Goal: Task Accomplishment & Management: Use online tool/utility

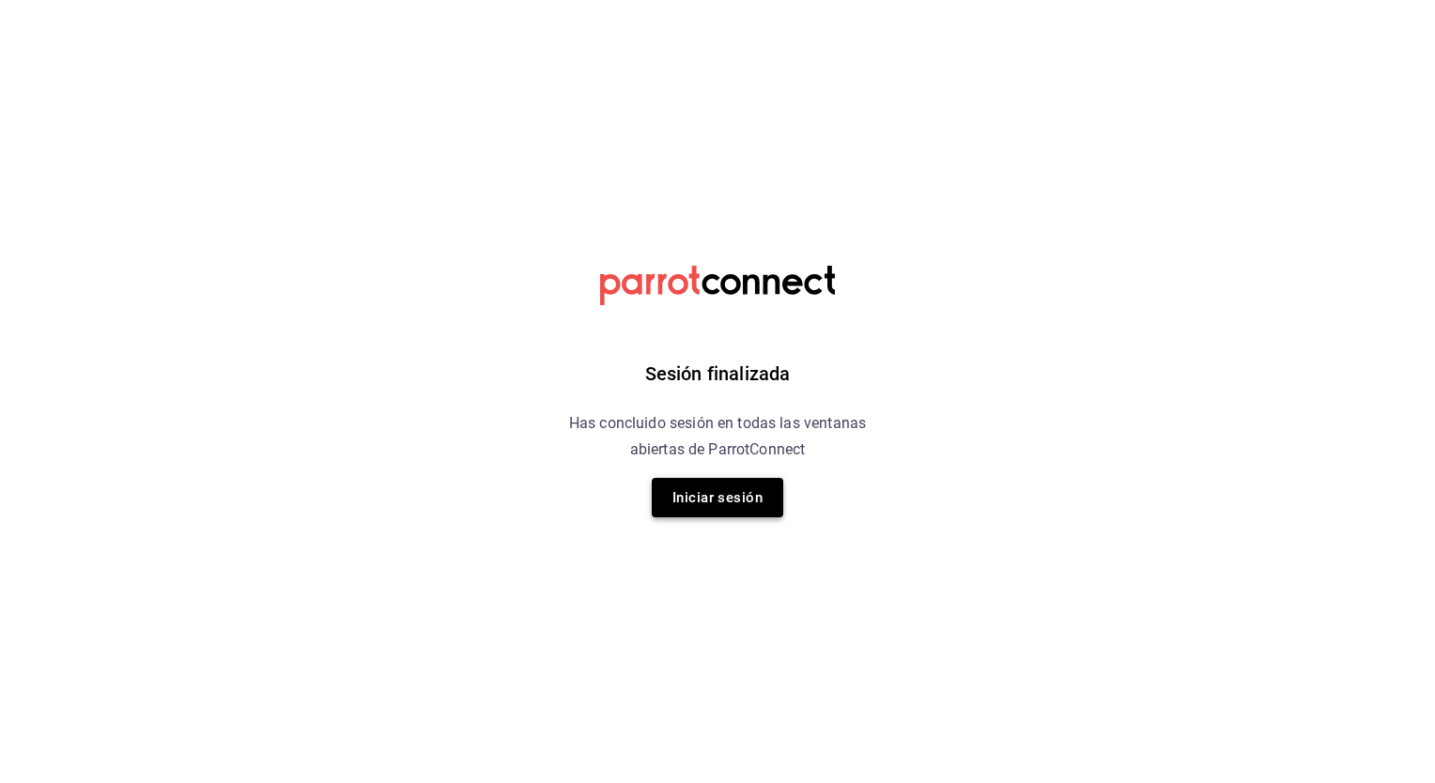
click at [670, 494] on button "Iniciar sesión" at bounding box center [717, 497] width 131 height 39
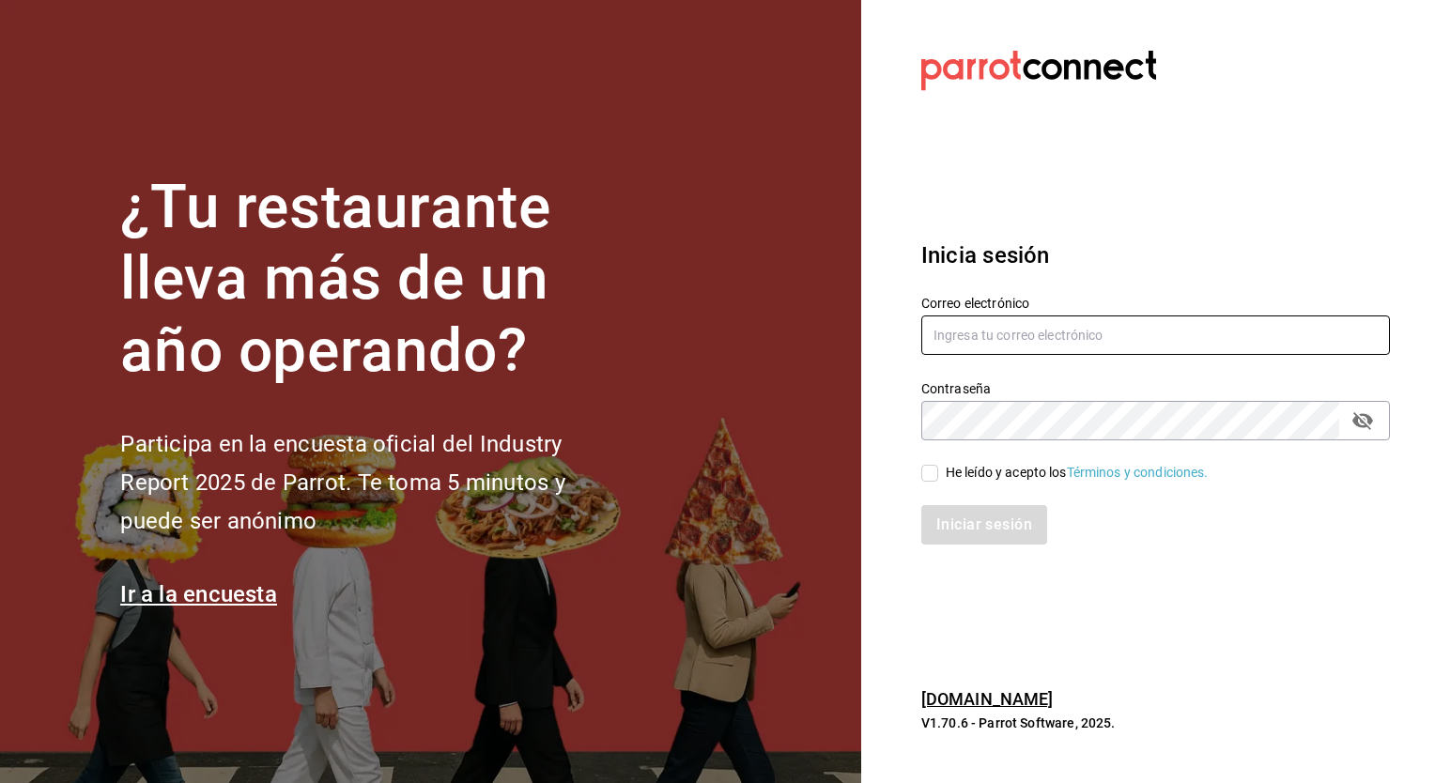
type input "guadalupe.reyes@grupocosteno.com"
click at [931, 475] on input "He leído y acepto los Términos y condiciones." at bounding box center [929, 473] width 17 height 17
checkbox input "true"
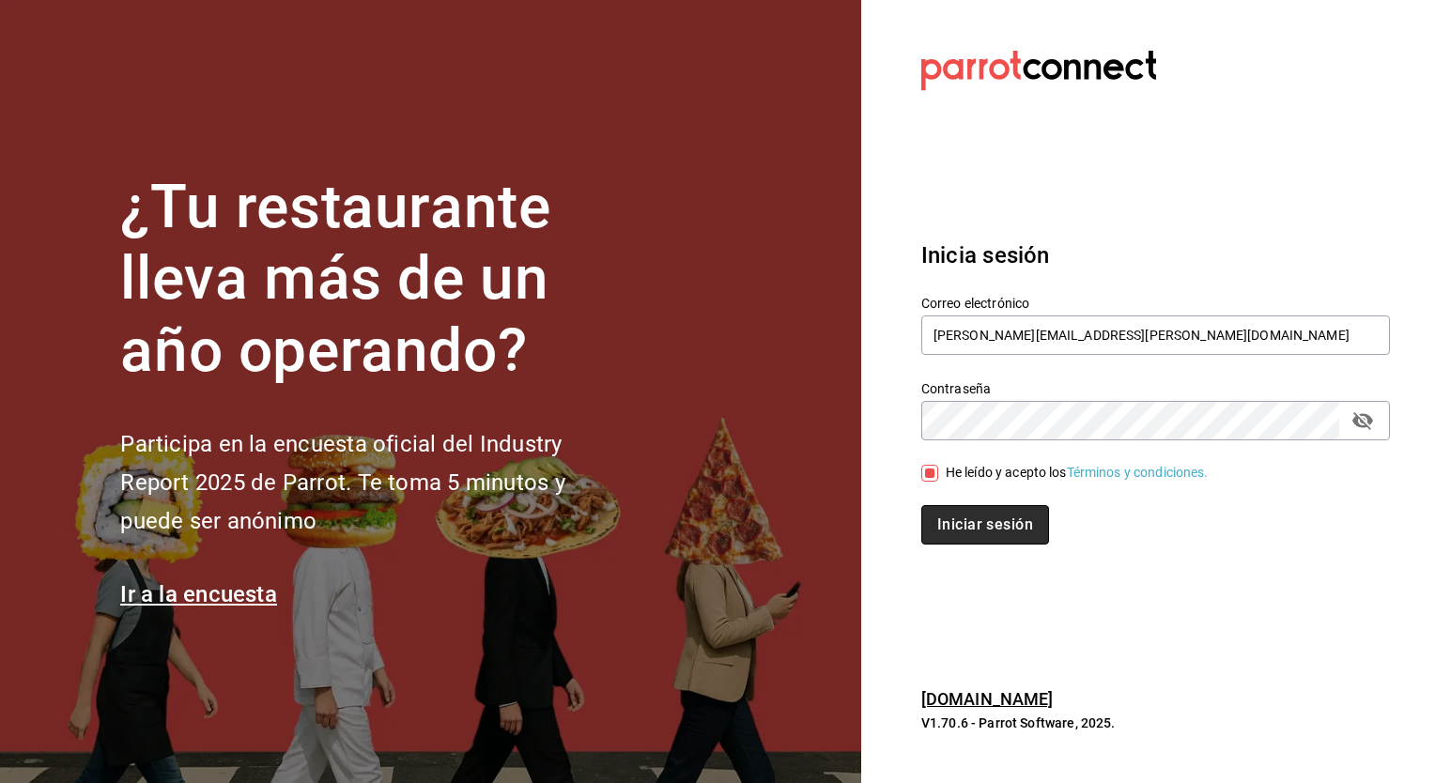
click at [968, 524] on button "Iniciar sesión" at bounding box center [985, 524] width 128 height 39
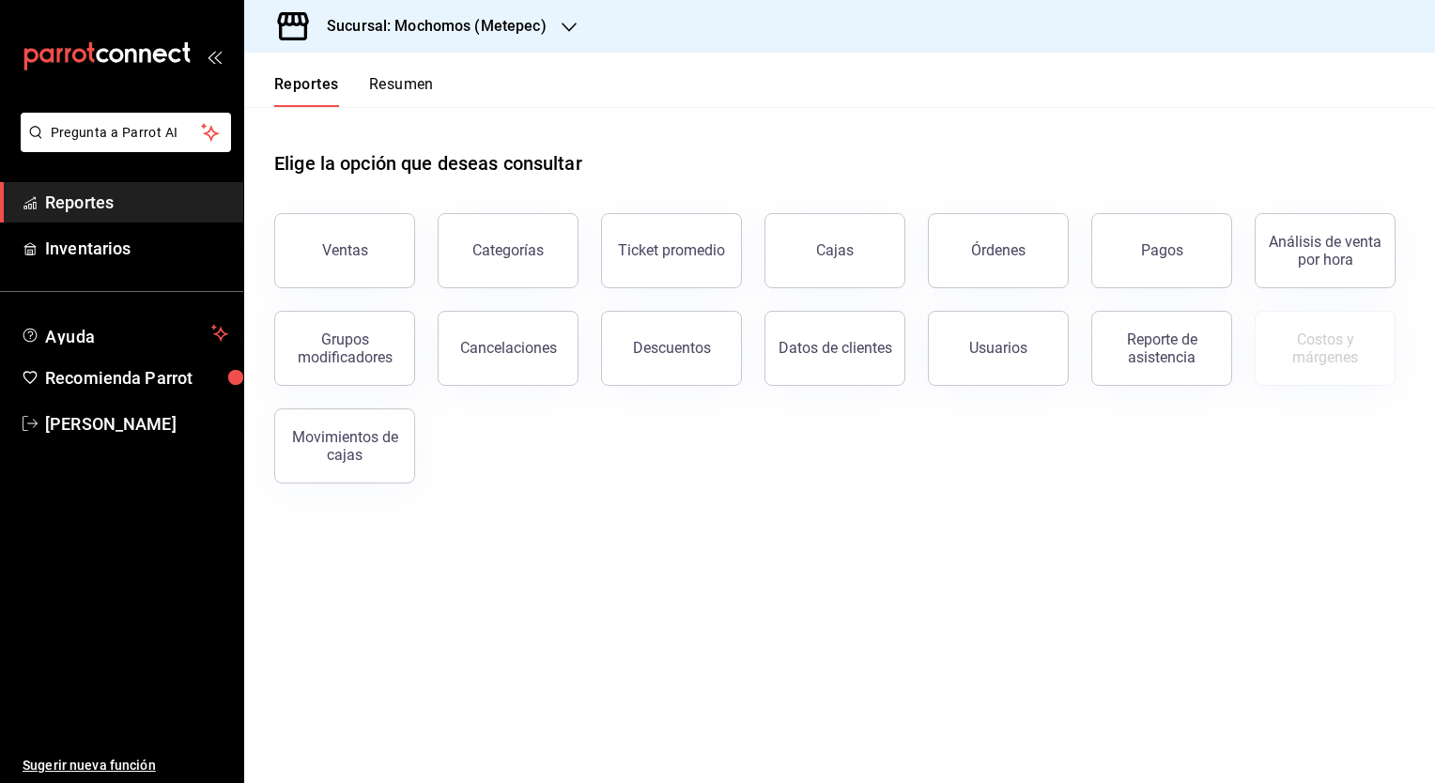
click at [567, 32] on icon "button" at bounding box center [569, 27] width 15 height 15
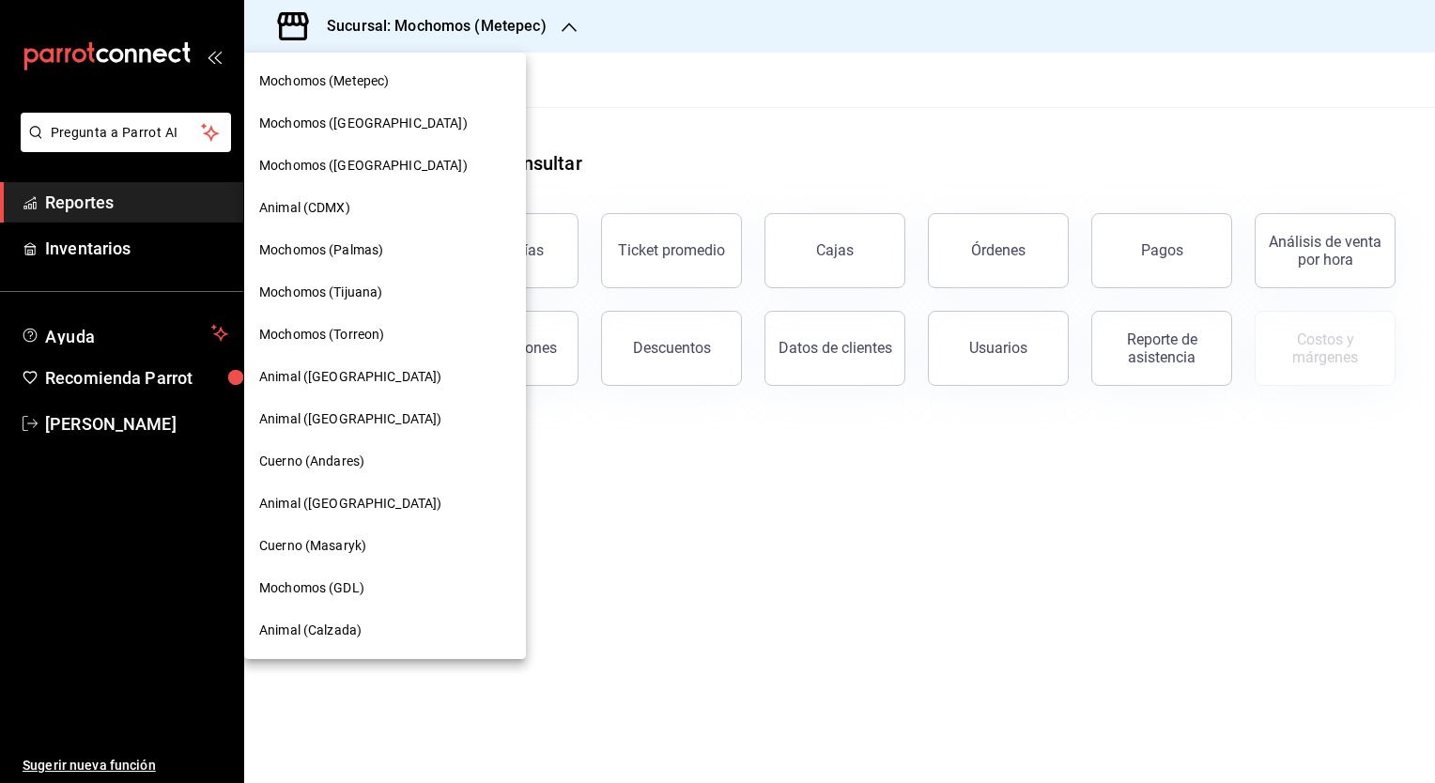
click at [365, 291] on span "Mochomos (Tijuana)" at bounding box center [320, 293] width 123 height 20
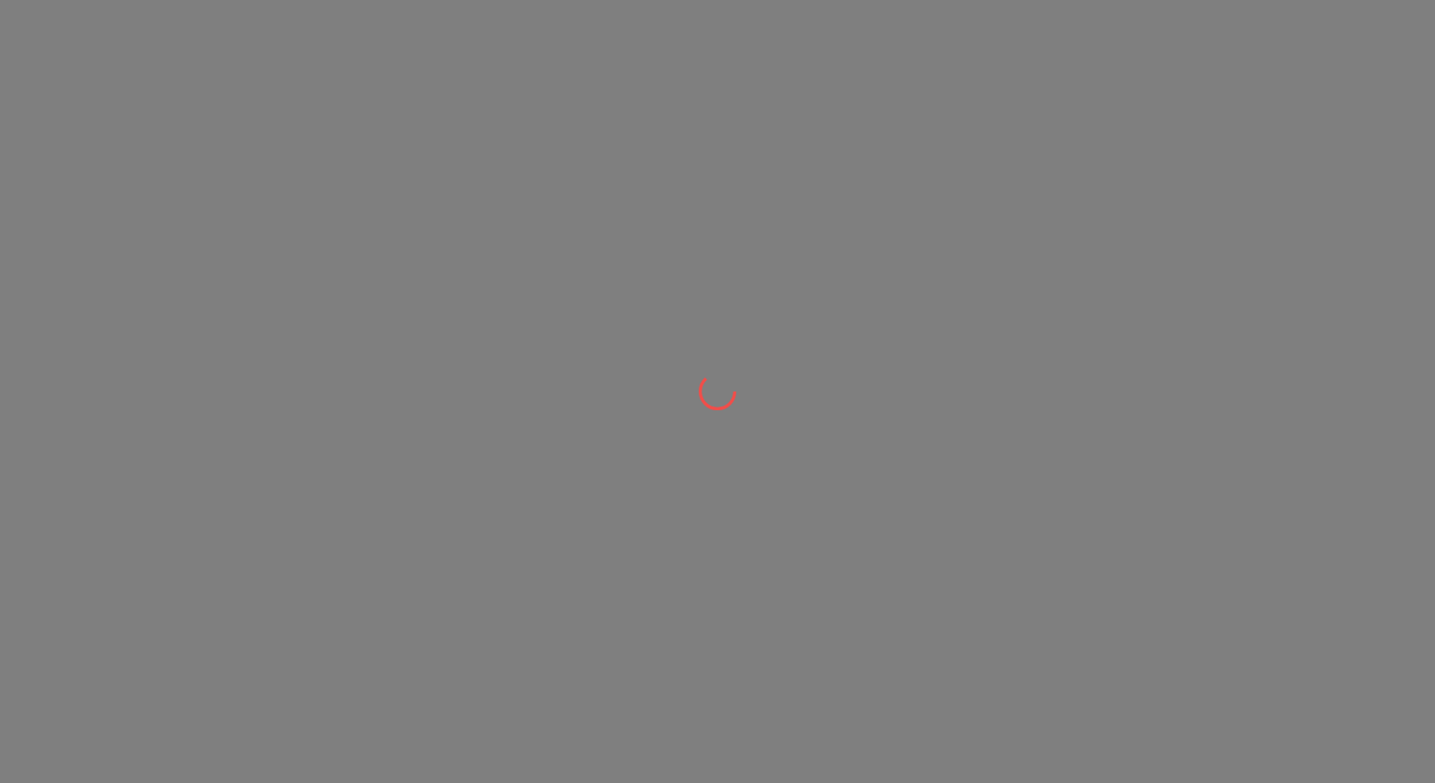
click at [361, 287] on div at bounding box center [717, 391] width 1435 height 783
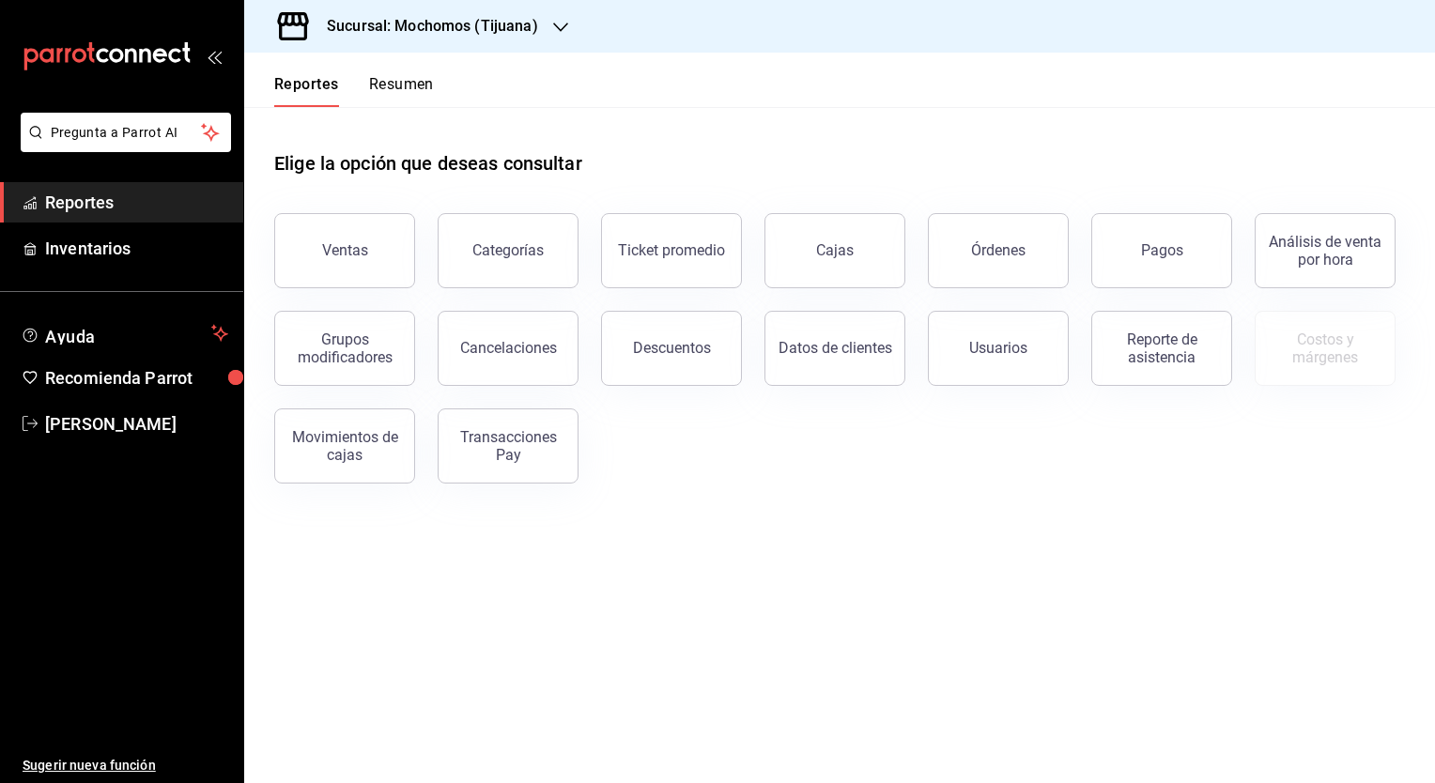
click at [194, 220] on link "Reportes" at bounding box center [121, 202] width 243 height 40
click at [331, 265] on button "Ventas" at bounding box center [344, 250] width 141 height 75
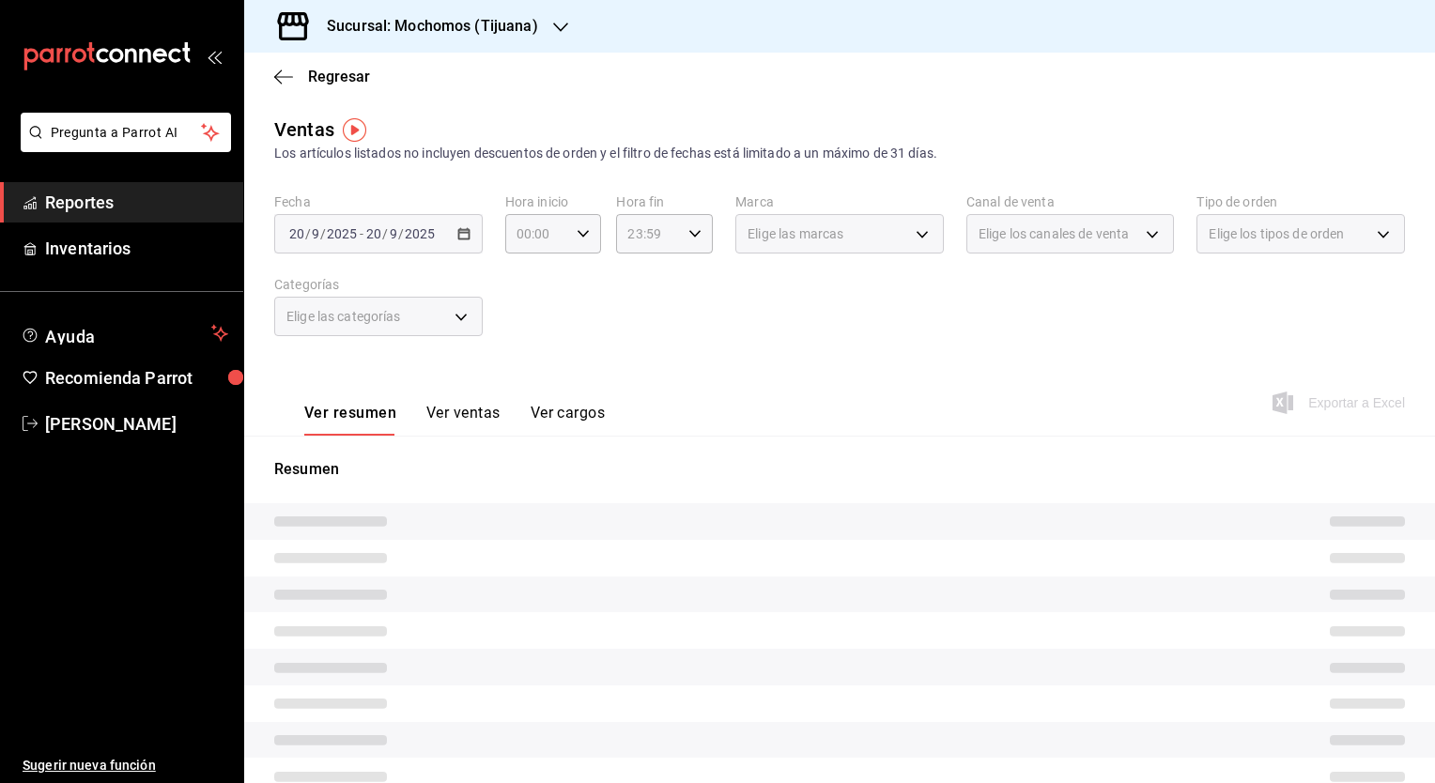
click at [462, 230] on div "[DATE] [DATE] - [DATE] [DATE]" at bounding box center [378, 233] width 208 height 39
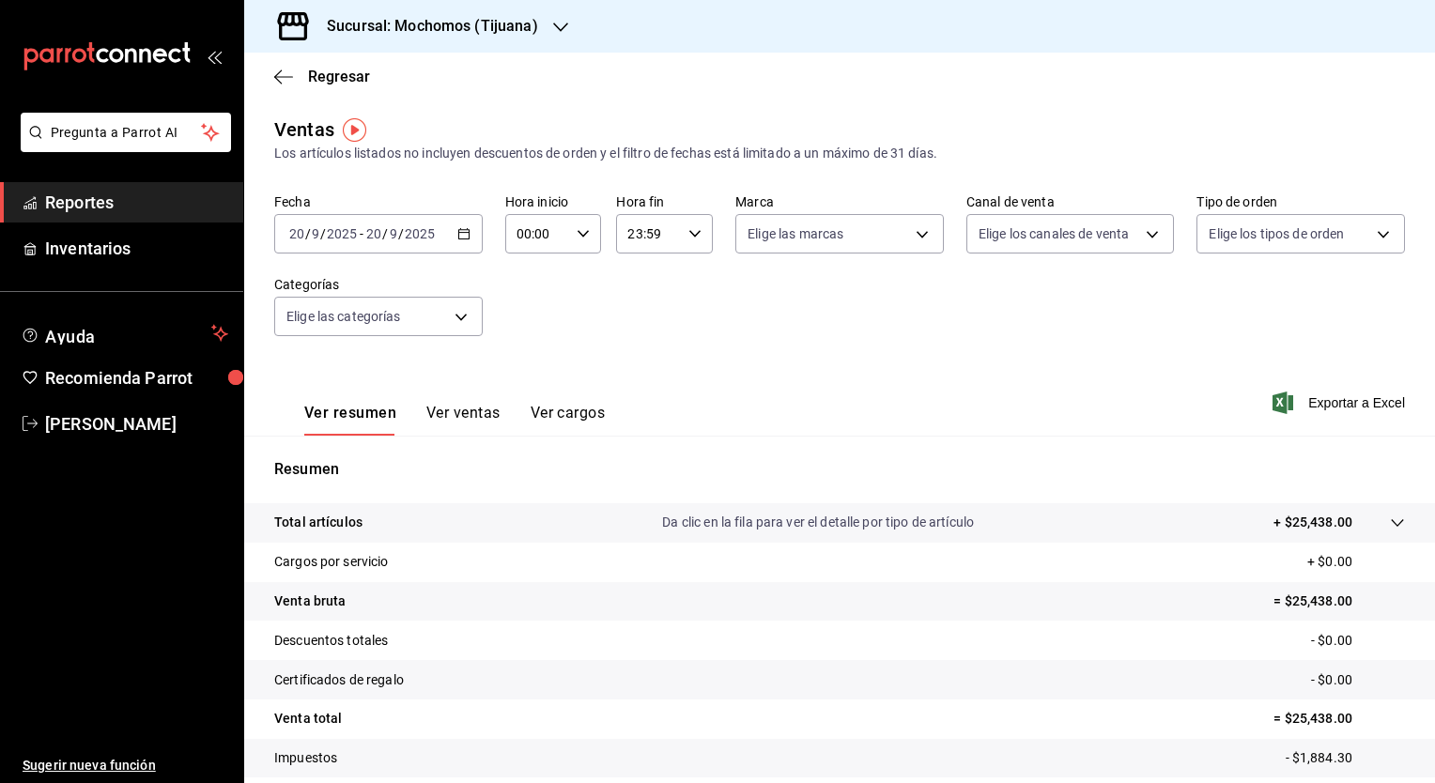
click at [462, 230] on \(Stroke\) "button" at bounding box center [463, 234] width 11 height 10
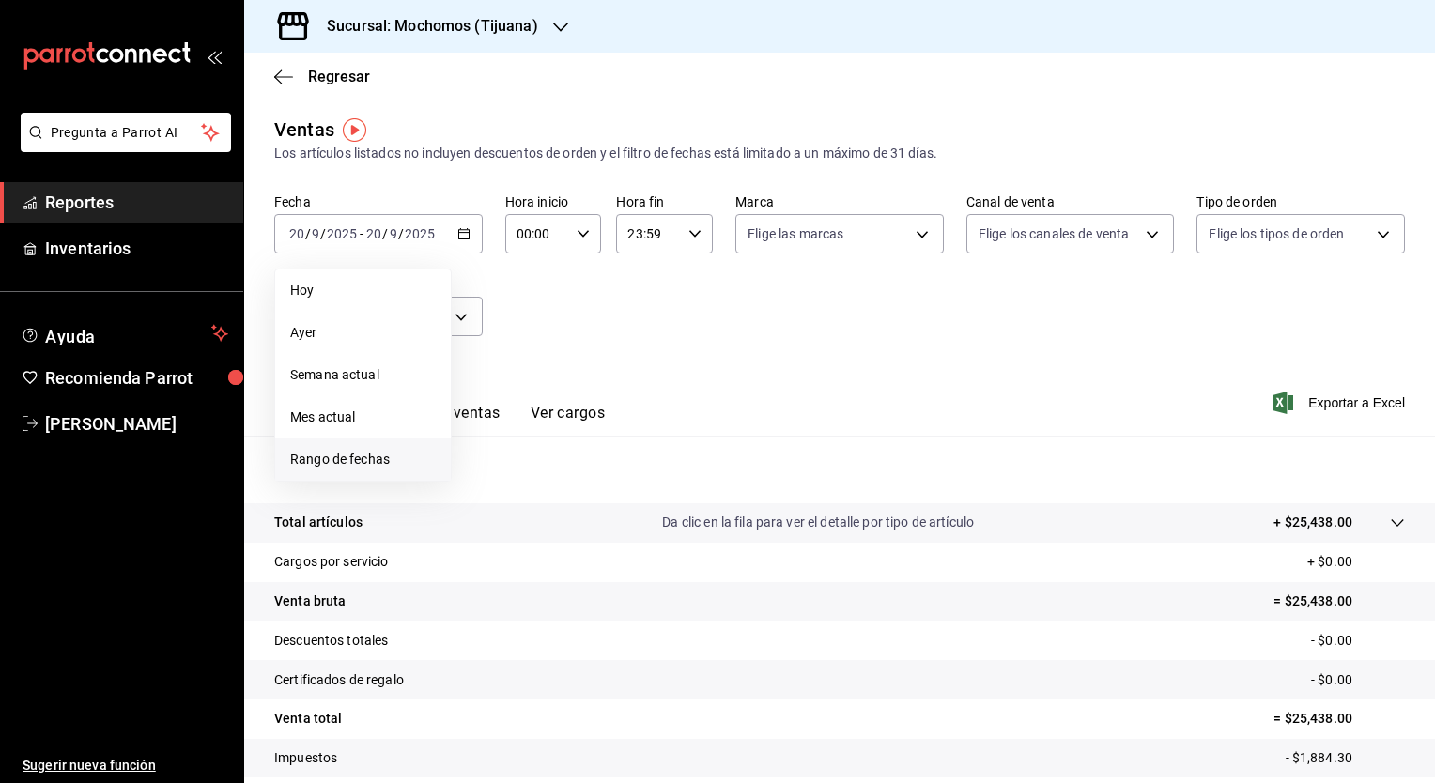
click at [394, 457] on span "Rango de fechas" at bounding box center [363, 460] width 146 height 20
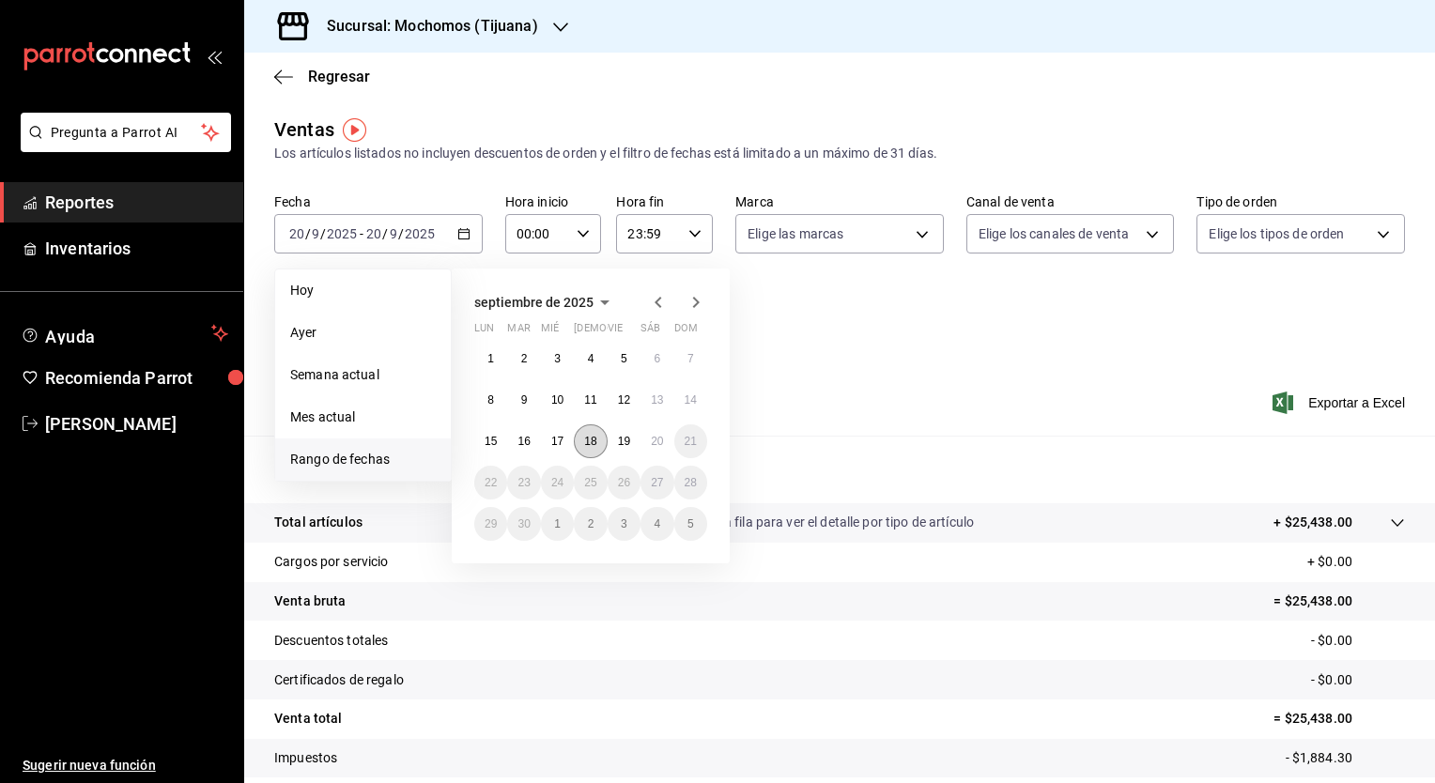
click at [584, 444] on abbr "18" at bounding box center [590, 441] width 12 height 13
click at [616, 445] on button "19" at bounding box center [624, 441] width 33 height 34
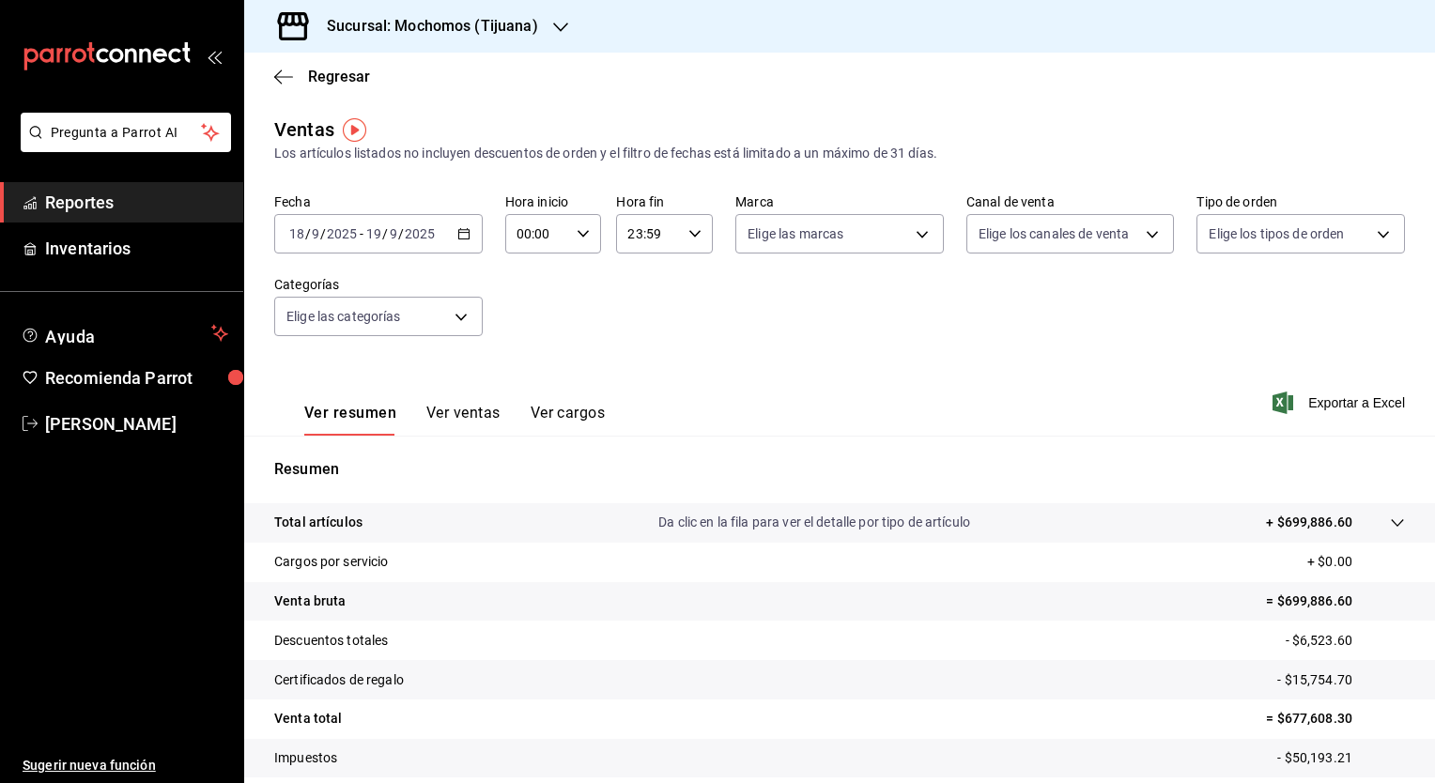
click at [582, 239] on icon "button" at bounding box center [583, 233] width 13 height 13
click at [530, 370] on span "02" at bounding box center [526, 371] width 18 height 15
type input "02:00"
click at [907, 300] on div at bounding box center [717, 391] width 1435 height 783
click at [462, 239] on icon "button" at bounding box center [463, 233] width 13 height 13
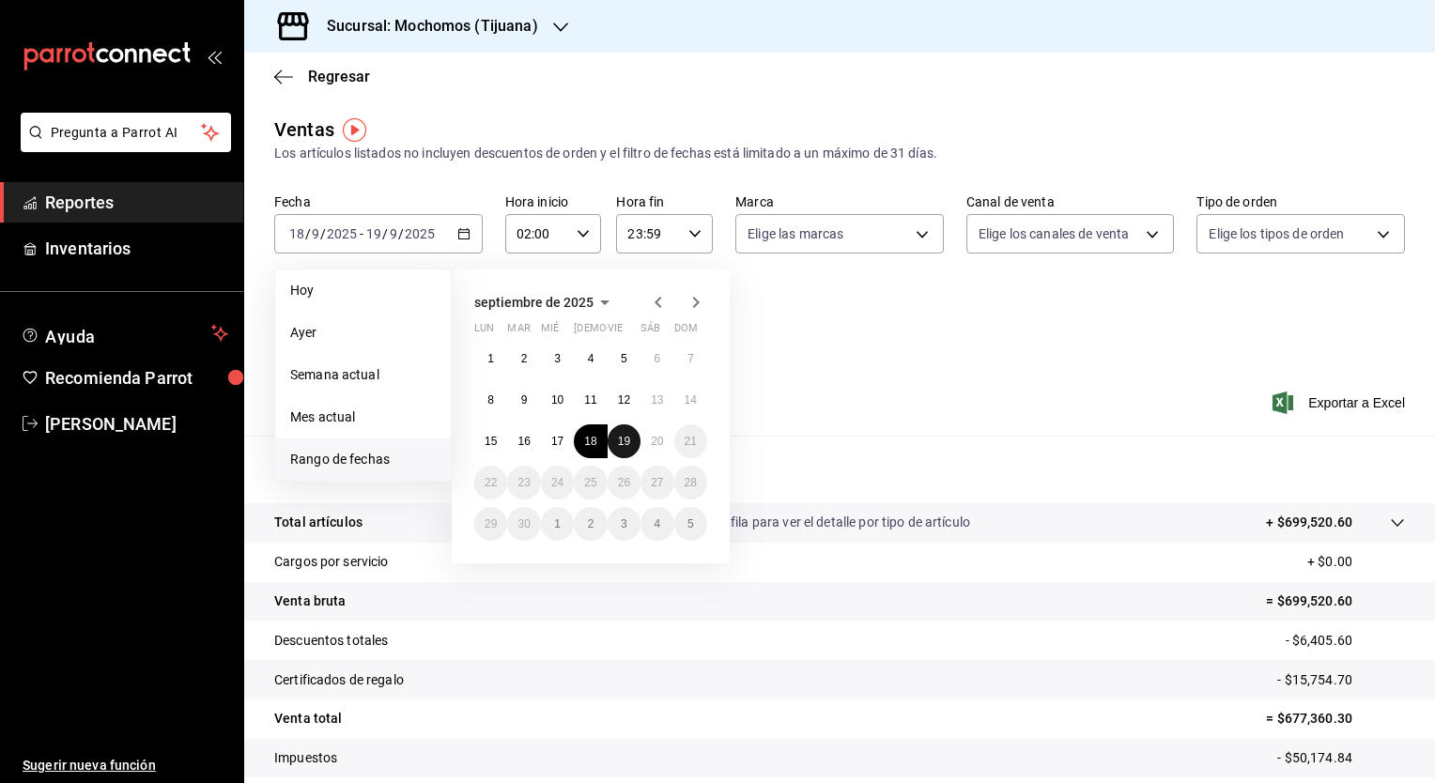
click at [621, 438] on abbr "19" at bounding box center [624, 441] width 12 height 13
click at [663, 449] on button "20" at bounding box center [656, 441] width 33 height 34
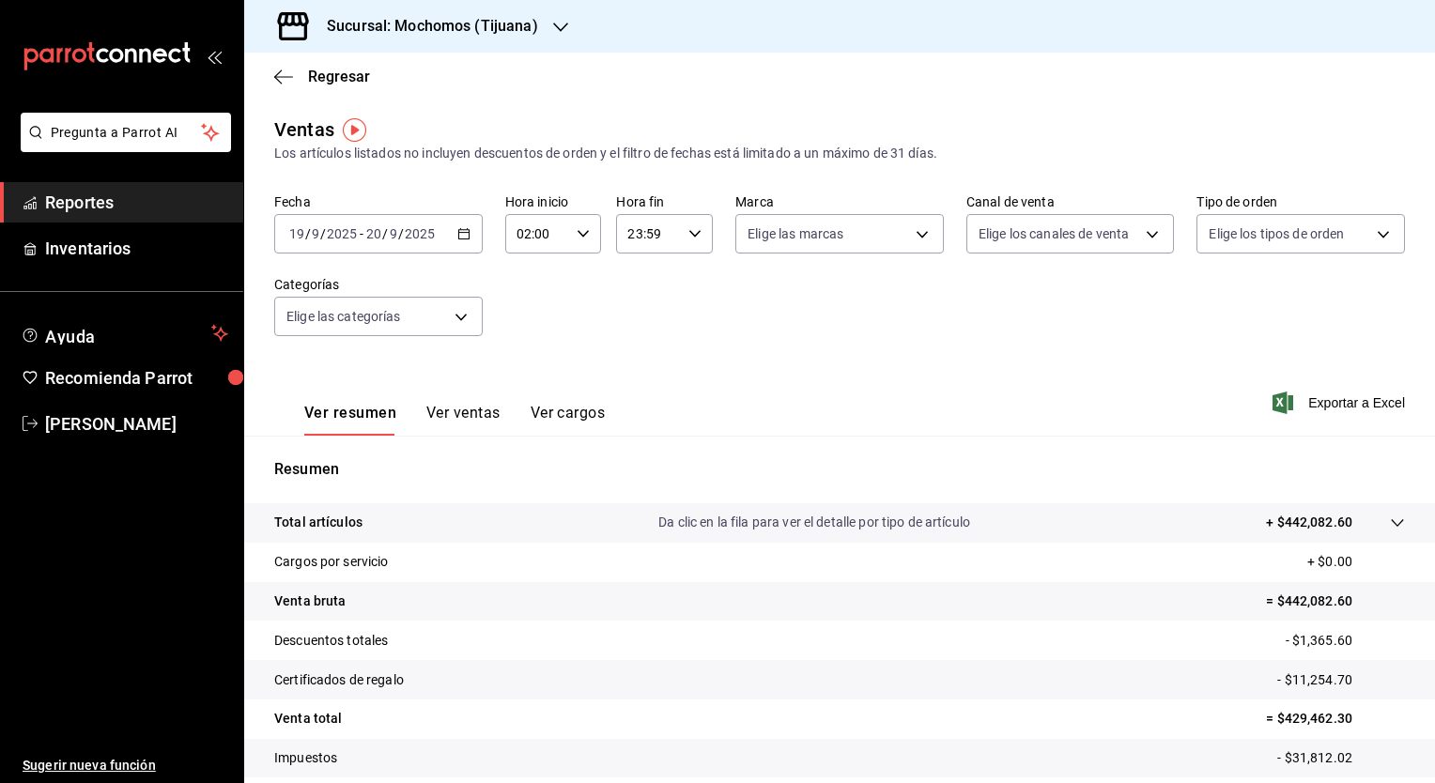
click at [929, 414] on div "Ver resumen Ver ventas Ver cargos Exportar a Excel" at bounding box center [839, 397] width 1191 height 77
click at [1289, 406] on span "Exportar a Excel" at bounding box center [1340, 403] width 129 height 23
click at [128, 213] on span "Reportes" at bounding box center [136, 202] width 183 height 25
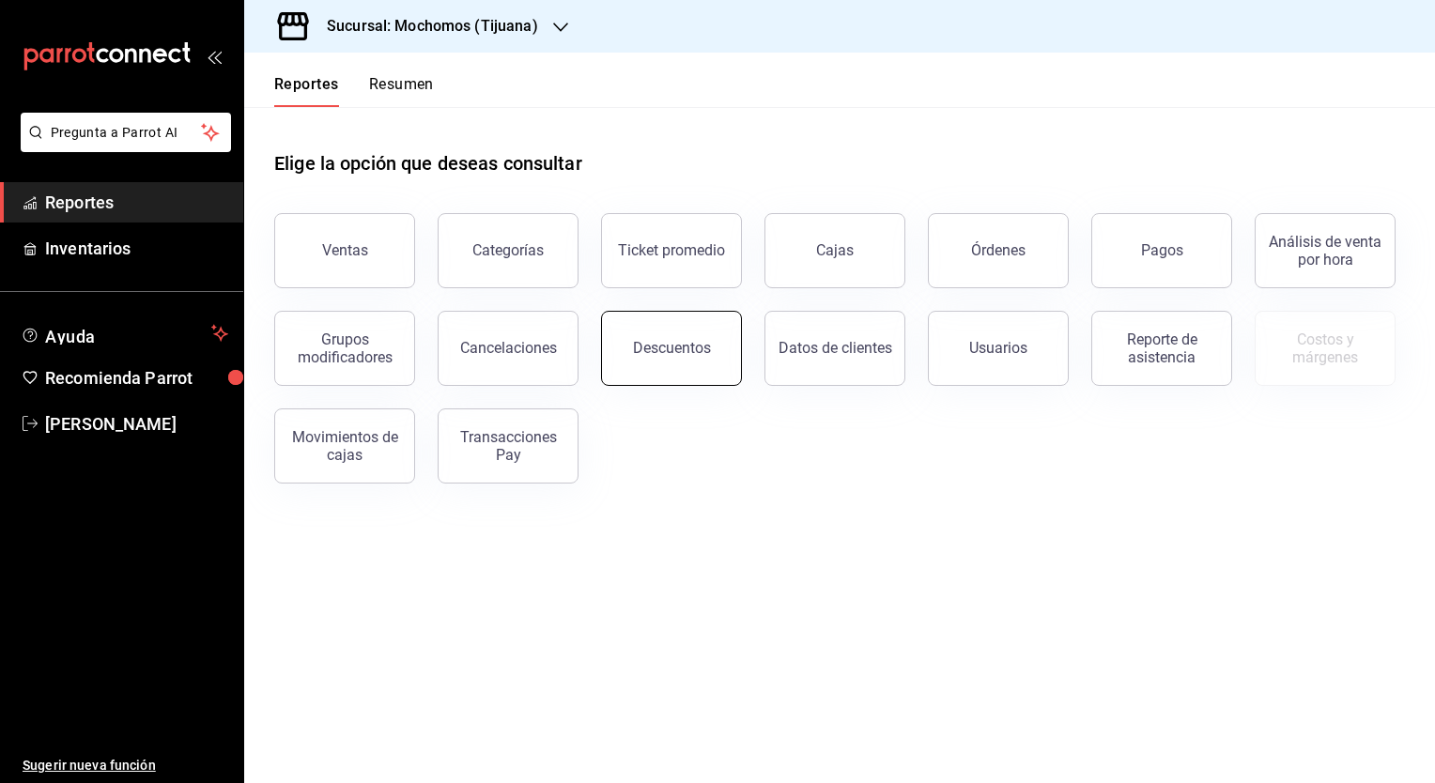
click at [673, 353] on div "Descuentos" at bounding box center [672, 348] width 78 height 18
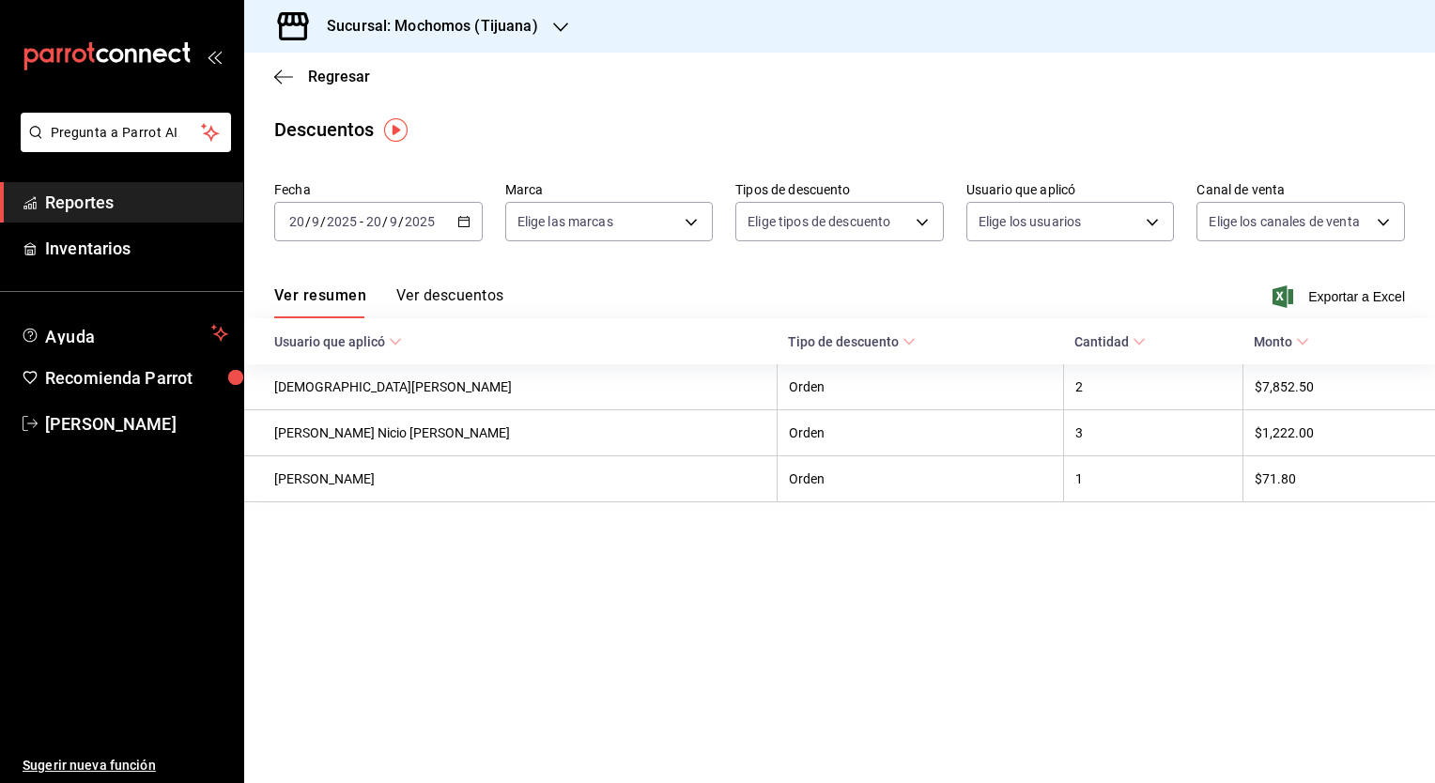
click at [463, 222] on icon "button" at bounding box center [463, 221] width 13 height 13
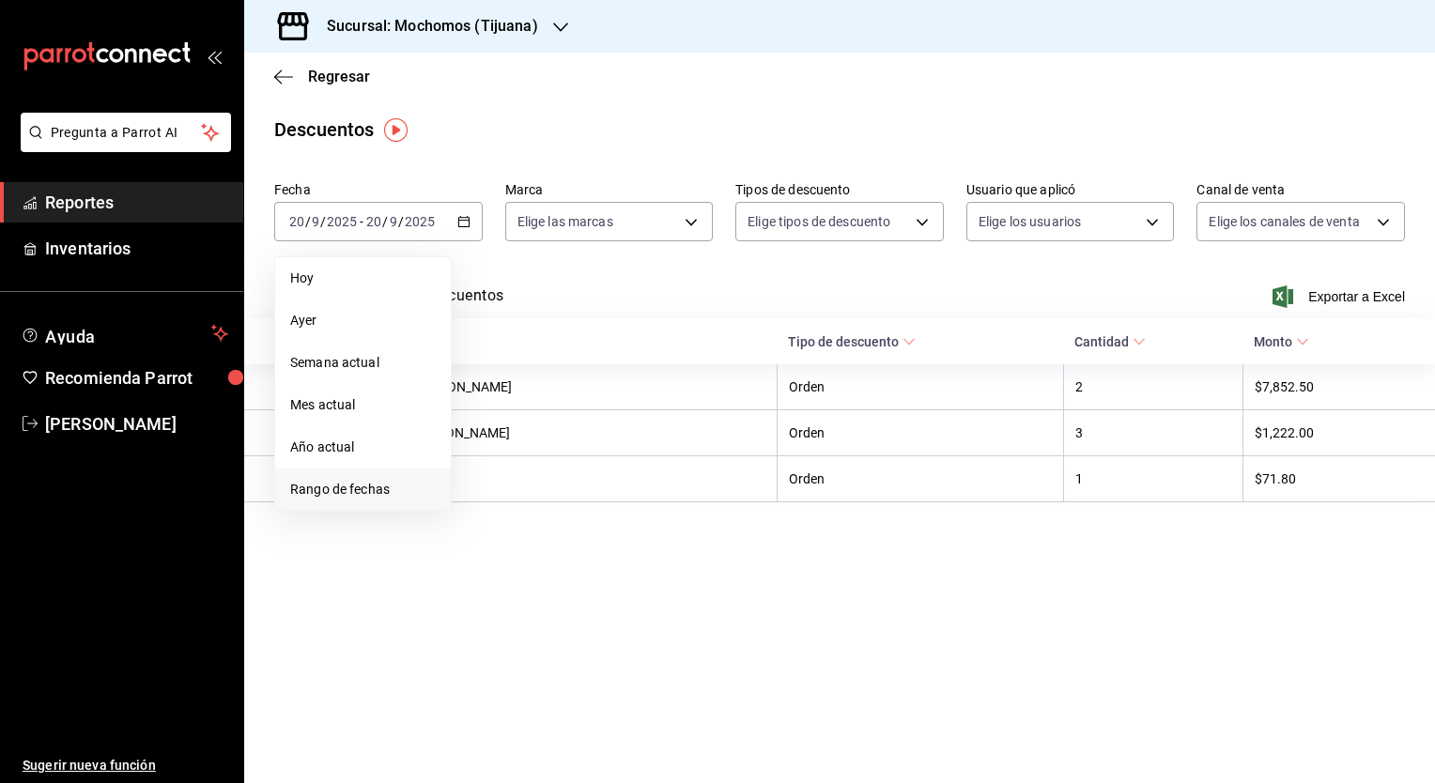
click at [380, 497] on span "Rango de fechas" at bounding box center [363, 490] width 146 height 20
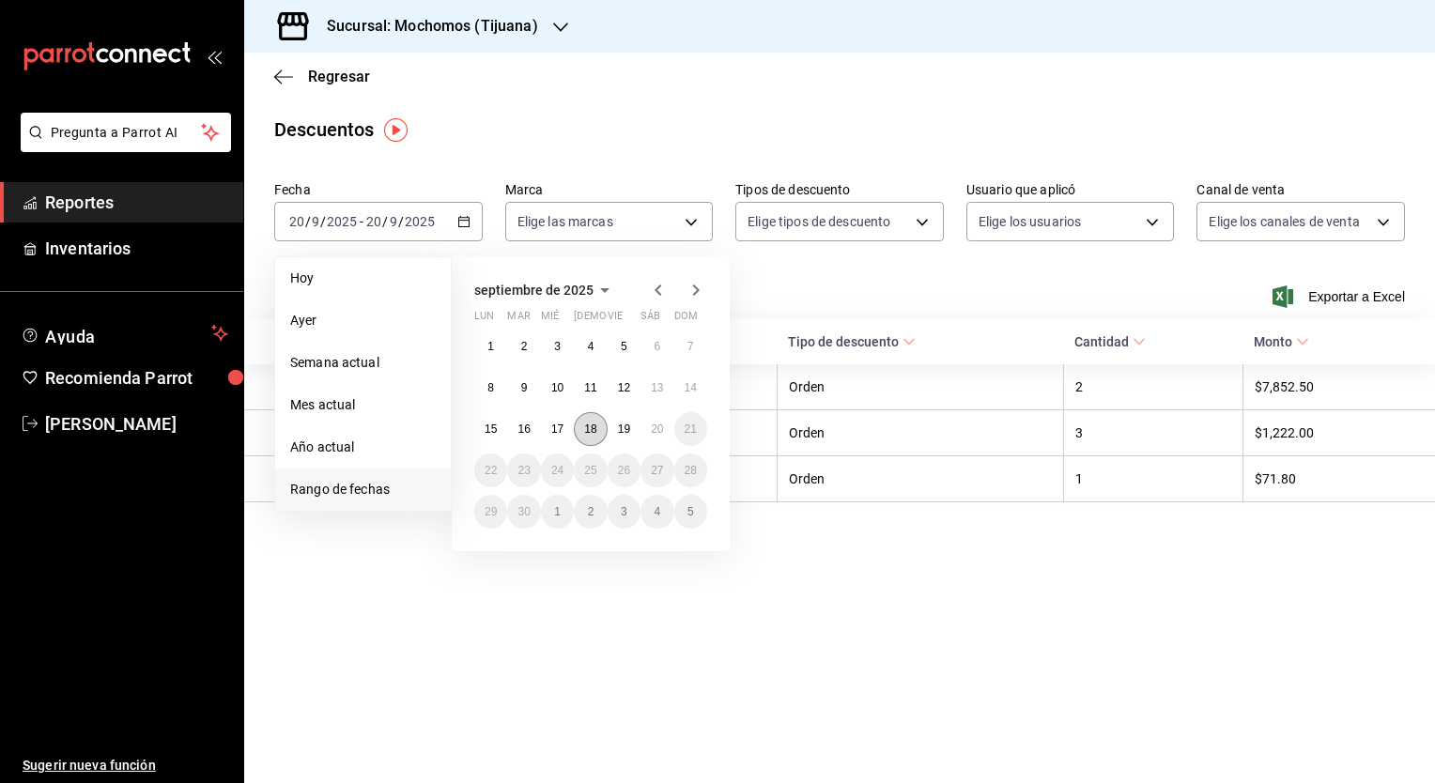
click at [583, 436] on button "18" at bounding box center [590, 429] width 33 height 34
click at [578, 428] on button "18" at bounding box center [590, 429] width 33 height 34
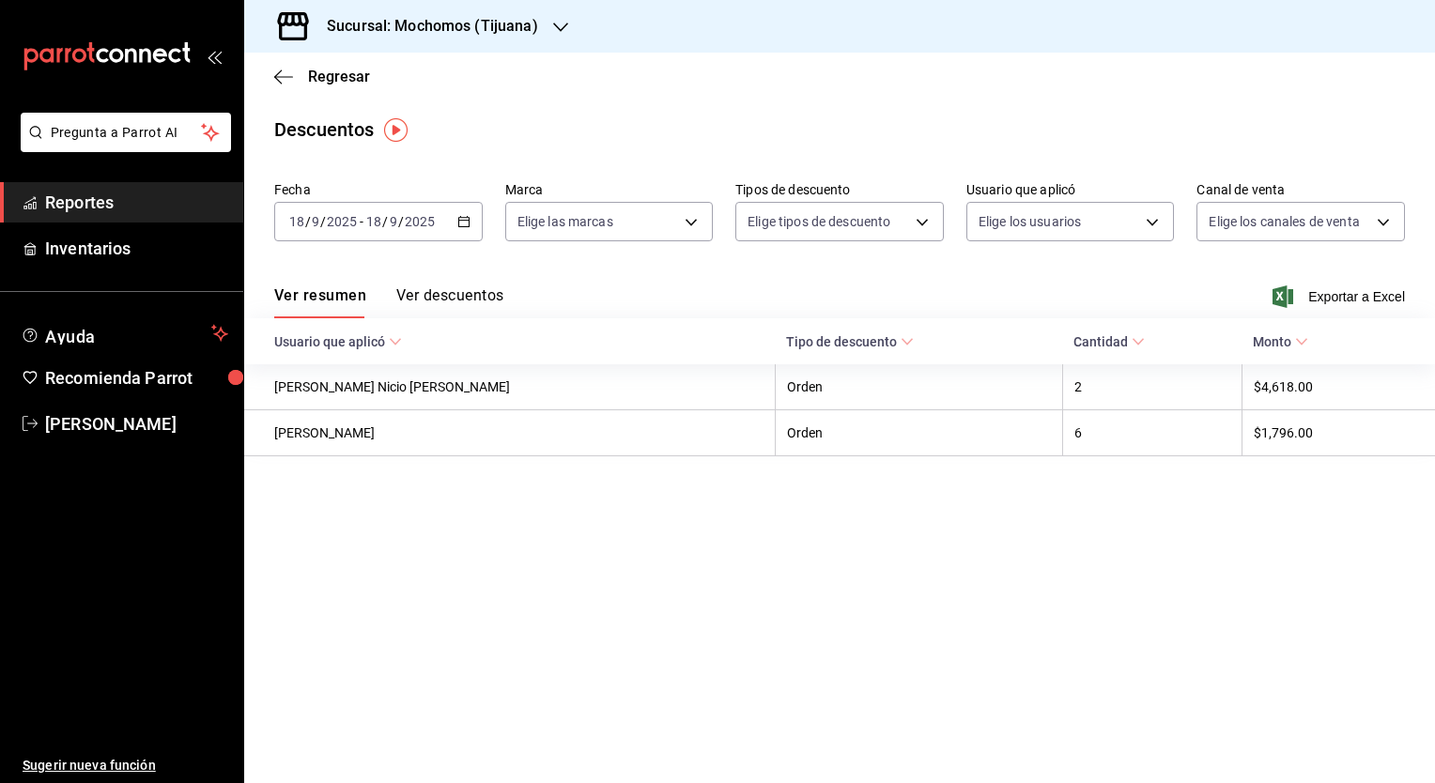
click at [475, 226] on div "[DATE] [DATE] - [DATE] [DATE]" at bounding box center [378, 221] width 208 height 39
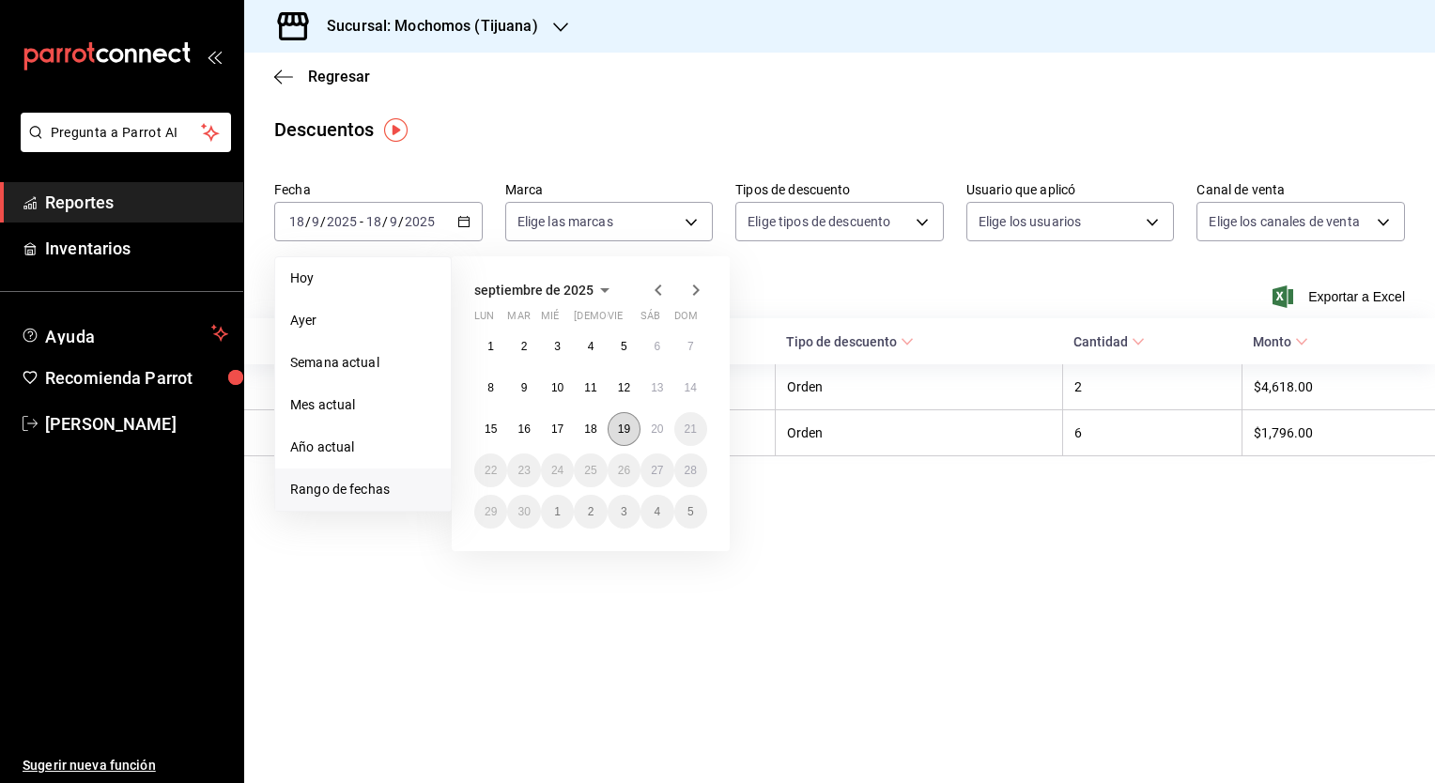
click at [618, 430] on abbr "19" at bounding box center [624, 429] width 12 height 13
click at [660, 435] on button "20" at bounding box center [656, 429] width 33 height 34
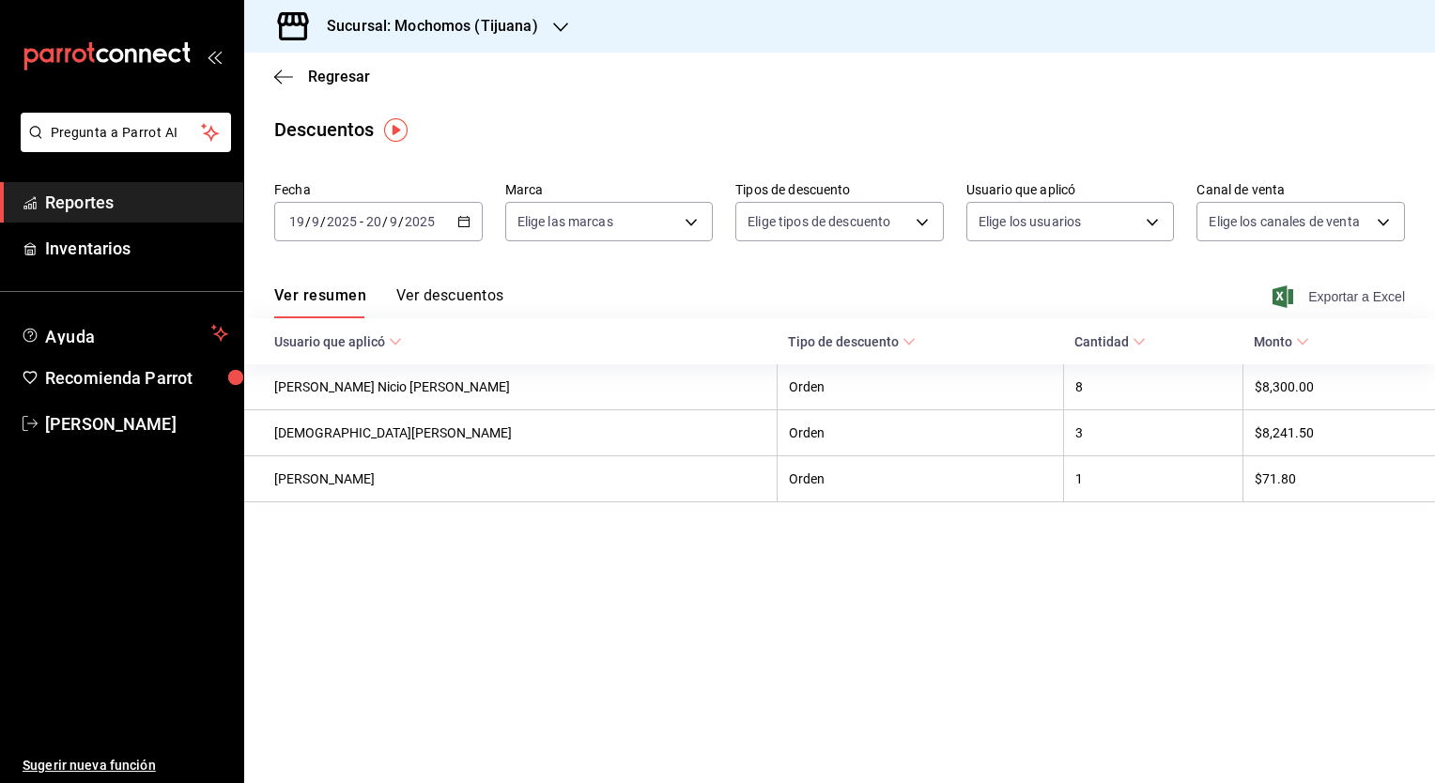
click at [1332, 296] on span "Exportar a Excel" at bounding box center [1340, 296] width 129 height 23
